Goal: Information Seeking & Learning: Learn about a topic

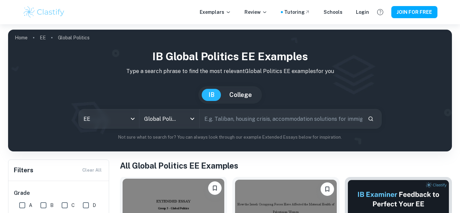
scroll to position [132, 0]
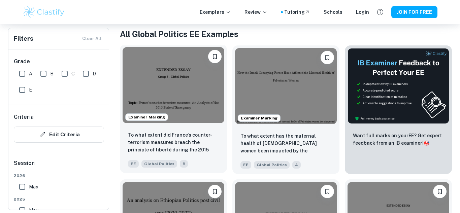
click at [187, 85] on img at bounding box center [174, 85] width 102 height 76
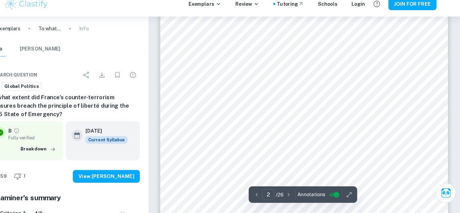
scroll to position [425, 0]
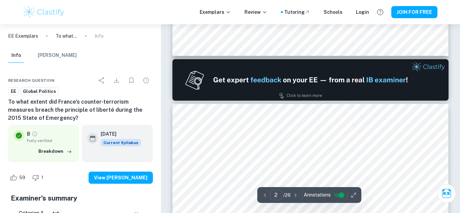
type input "1"
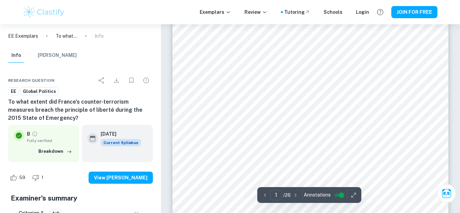
scroll to position [0, 0]
